Goal: Find specific fact: Find specific fact

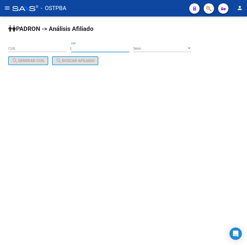
click at [101, 48] on input "DNI" at bounding box center [100, 48] width 58 height 4
type input "2797033"
click at [171, 47] on span "Sexo" at bounding box center [160, 48] width 54 height 4
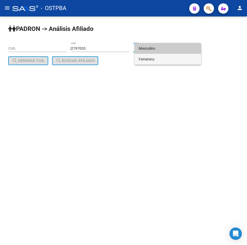
click at [150, 61] on span "Femenino" at bounding box center [168, 59] width 58 height 11
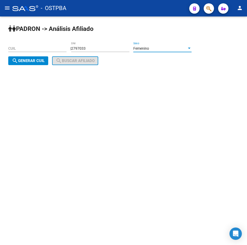
click at [28, 59] on span "search Generar CUIL" at bounding box center [28, 61] width 33 height 5
type input "27-02797033-3"
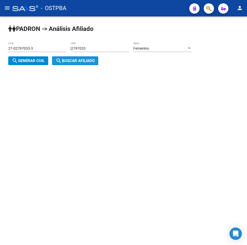
click at [62, 61] on mat-icon "search" at bounding box center [59, 61] width 6 height 6
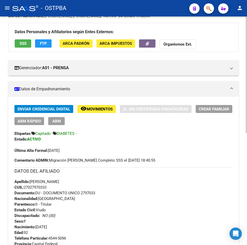
scroll to position [77, 0]
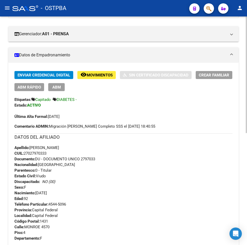
drag, startPoint x: 55, startPoint y: 155, endPoint x: 25, endPoint y: 155, distance: 30.2
click at [25, 155] on div "Apellido: [PERSON_NAME]: 27027970333 Documento: DU - DOCUMENTO UNICO 2797033 Na…" at bounding box center [123, 173] width 218 height 57
copy span "27027970333"
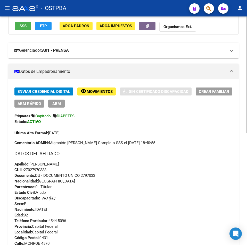
scroll to position [0, 0]
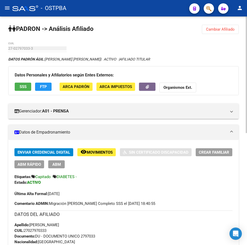
drag, startPoint x: 220, startPoint y: 30, endPoint x: 172, endPoint y: 40, distance: 49.4
click at [220, 30] on span "Cambiar Afiliado" at bounding box center [220, 29] width 29 height 5
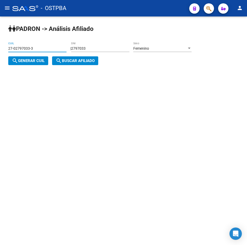
drag, startPoint x: 39, startPoint y: 50, endPoint x: -147, endPoint y: 46, distance: 186.2
click at [0, 46] on html "menu - OSTPBA person Firma Express Liquidación de Convenios TOTAL x Gerenciador…" at bounding box center [123, 122] width 247 height 245
drag, startPoint x: 101, startPoint y: 49, endPoint x: -83, endPoint y: 45, distance: 184.1
click at [0, 45] on html "menu - OSTPBA person Firma Express Liquidación de Convenios TOTAL x Gerenciador…" at bounding box center [123, 122] width 247 height 245
type input "6388563"
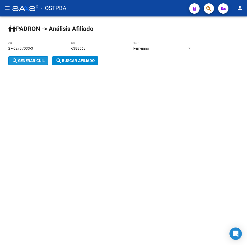
drag, startPoint x: 21, startPoint y: 60, endPoint x: 66, endPoint y: 60, distance: 44.9
click at [23, 60] on span "search Generar CUIL" at bounding box center [28, 61] width 33 height 5
type input "27-06388563-6"
click at [69, 60] on span "search Buscar afiliado" at bounding box center [75, 61] width 39 height 5
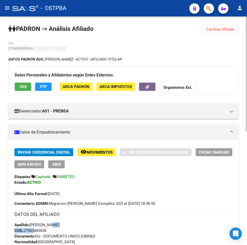
drag, startPoint x: 51, startPoint y: 227, endPoint x: 54, endPoint y: 233, distance: 6.7
click at [71, 234] on span "Documento: DU - DOCUMENTO UNICO 6388563" at bounding box center [54, 236] width 81 height 5
drag, startPoint x: 49, startPoint y: 233, endPoint x: 25, endPoint y: 230, distance: 23.9
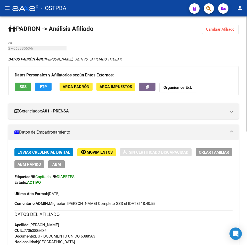
copy span "27063885636"
click at [214, 29] on span "Cambiar Afiliado" at bounding box center [220, 29] width 29 height 5
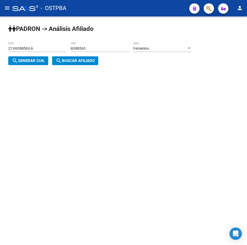
drag, startPoint x: 109, startPoint y: 46, endPoint x: 106, endPoint y: 46, distance: 2.9
click at [106, 46] on div "6388563 DNI" at bounding box center [100, 47] width 58 height 10
drag, startPoint x: 110, startPoint y: 50, endPoint x: 51, endPoint y: 51, distance: 58.5
click at [51, 51] on app-analisis-afiliado "[PERSON_NAME] -> Análisis Afiliado 27-06388563-6 CUIL | 6388563 DNI Femenino Se…" at bounding box center [101, 54] width 187 height 17
type input "14406233"
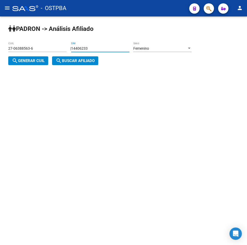
click at [156, 52] on div "Femenino Sexo" at bounding box center [162, 49] width 58 height 15
click at [158, 46] on div "Femenino" at bounding box center [160, 48] width 54 height 4
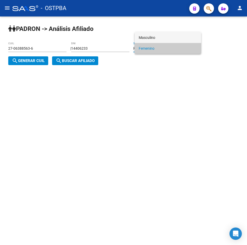
click at [159, 39] on span "Masculino" at bounding box center [168, 37] width 58 height 11
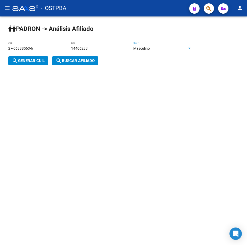
drag, startPoint x: 34, startPoint y: 61, endPoint x: 41, endPoint y: 61, distance: 6.4
click at [35, 61] on span "search Generar CUIL" at bounding box center [28, 61] width 33 height 5
type input "20-14406233-8"
click at [59, 61] on mat-icon "search" at bounding box center [59, 61] width 6 height 6
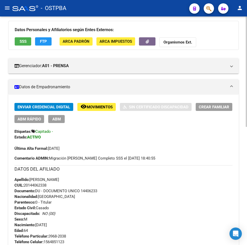
scroll to position [77, 0]
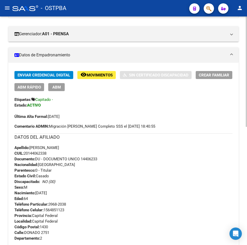
drag, startPoint x: 56, startPoint y: 153, endPoint x: 24, endPoint y: 152, distance: 31.7
click at [24, 152] on div "Apellido: [PERSON_NAME] CUIL: 20144062338 Documento: DU - DOCUMENTO UNICO 14406…" at bounding box center [123, 173] width 218 height 57
copy span "20144062338"
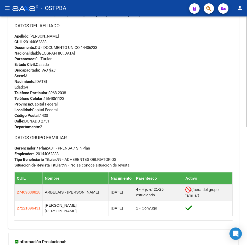
scroll to position [245, 0]
